Goal: Download file/media

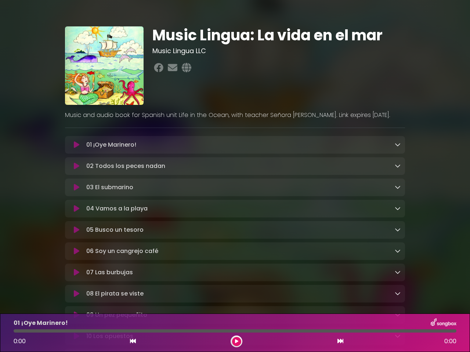
click at [76, 145] on icon at bounding box center [77, 144] width 6 height 7
click at [397, 145] on icon at bounding box center [398, 145] width 6 height 6
click at [76, 167] on div "02 Todos los peces nadan Loading Track..." at bounding box center [235, 166] width 340 height 18
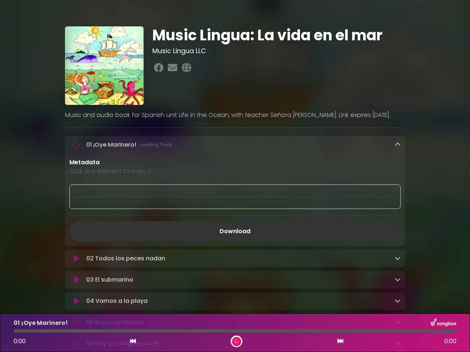
click at [397, 250] on div "02 Todos los peces nadan Loading Track..." at bounding box center [235, 259] width 340 height 18
click at [76, 189] on div at bounding box center [234, 197] width 331 height 25
click at [397, 188] on div at bounding box center [234, 197] width 331 height 25
click at [76, 210] on div "Metadata Click any element to copy it Download" at bounding box center [235, 200] width 340 height 84
click at [397, 210] on div "Metadata Click any element to copy it Download" at bounding box center [235, 200] width 340 height 84
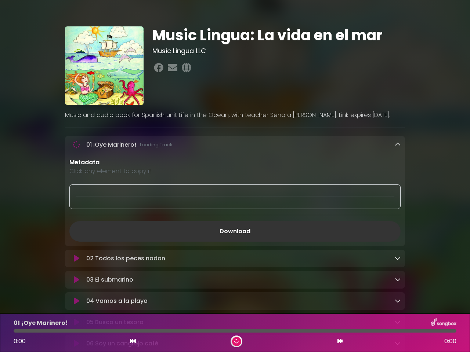
click at [76, 232] on link "Download" at bounding box center [234, 231] width 331 height 21
click at [397, 232] on link "Download" at bounding box center [234, 231] width 331 height 21
